Goal: Task Accomplishment & Management: Manage account settings

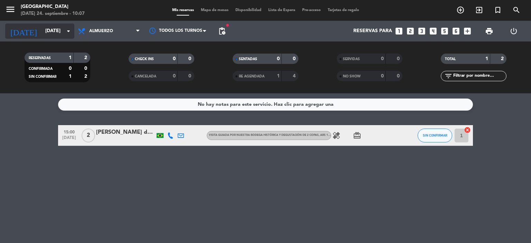
click at [70, 34] on icon "arrow_drop_down" at bounding box center [68, 31] width 8 height 8
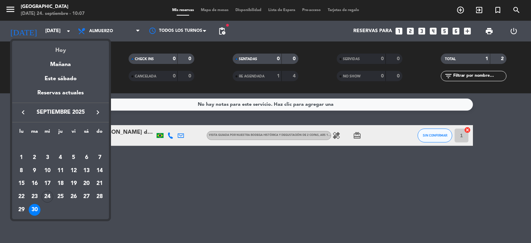
click at [72, 49] on div "Hoy" at bounding box center [60, 48] width 97 height 14
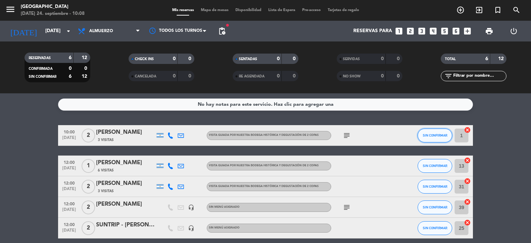
click at [442, 139] on button "SIN CONFIRMAR" at bounding box center [435, 136] width 35 height 14
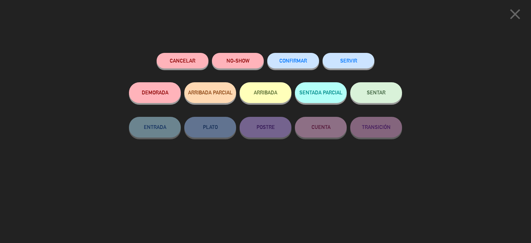
click at [299, 63] on span "CONFIRMAR" at bounding box center [293, 61] width 28 height 6
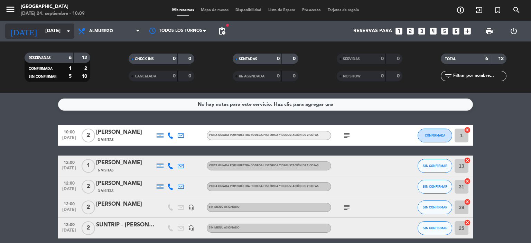
click at [67, 31] on icon "arrow_drop_down" at bounding box center [68, 31] width 8 height 8
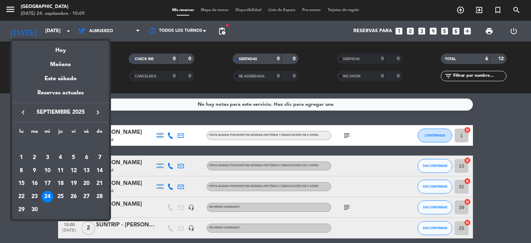
click at [35, 193] on div "23" at bounding box center [35, 197] width 12 height 12
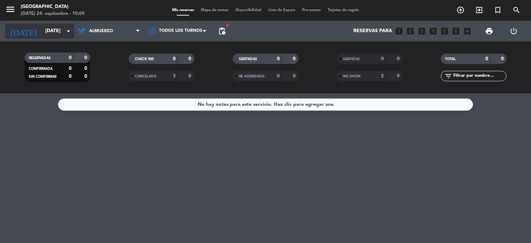
click at [65, 34] on icon "arrow_drop_down" at bounding box center [68, 31] width 8 height 8
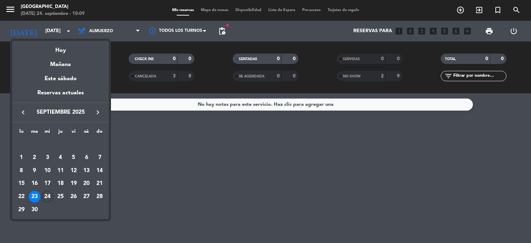
click at [46, 198] on div "24" at bounding box center [47, 197] width 12 height 12
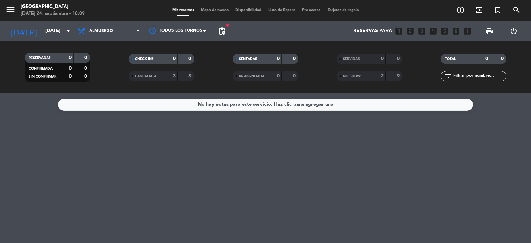
type input "[DATE]"
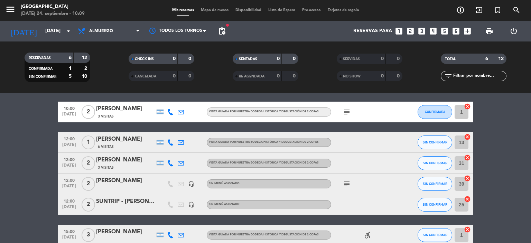
scroll to position [35, 0]
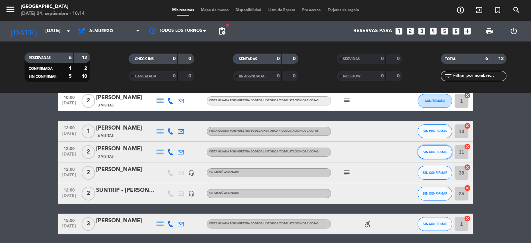
click at [430, 154] on button "SIN CONFIRMAR" at bounding box center [435, 152] width 35 height 14
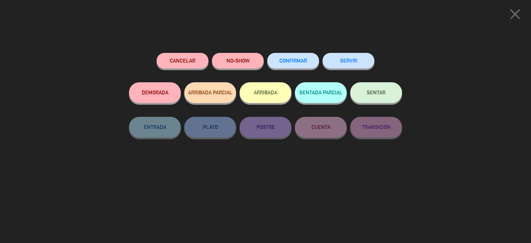
click at [313, 67] on button "CONFIRMAR" at bounding box center [293, 61] width 52 height 16
